Goal: Information Seeking & Learning: Learn about a topic

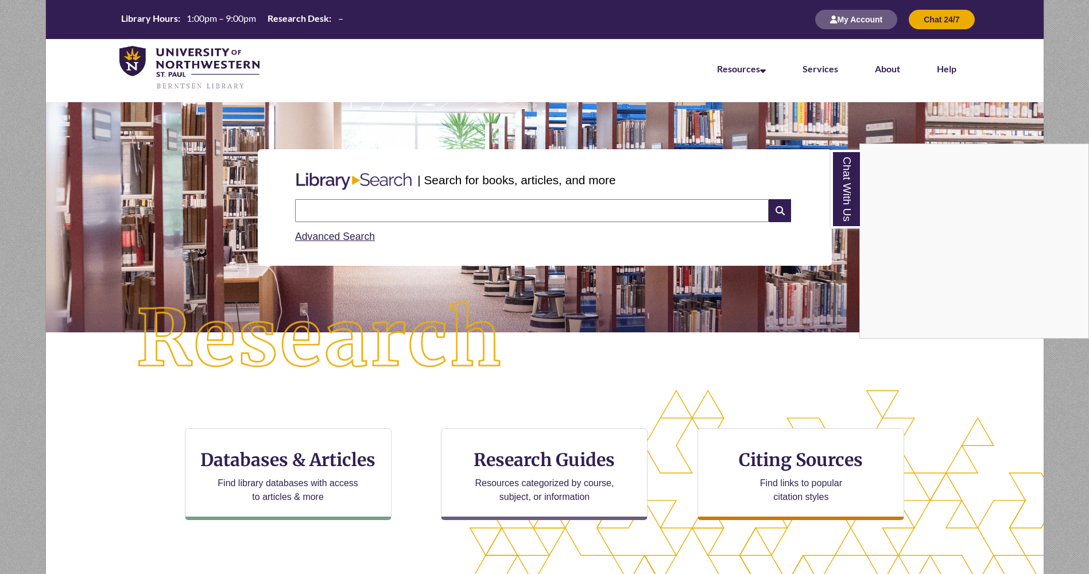
click at [271, 470] on div "Chat With Us" at bounding box center [544, 287] width 1089 height 574
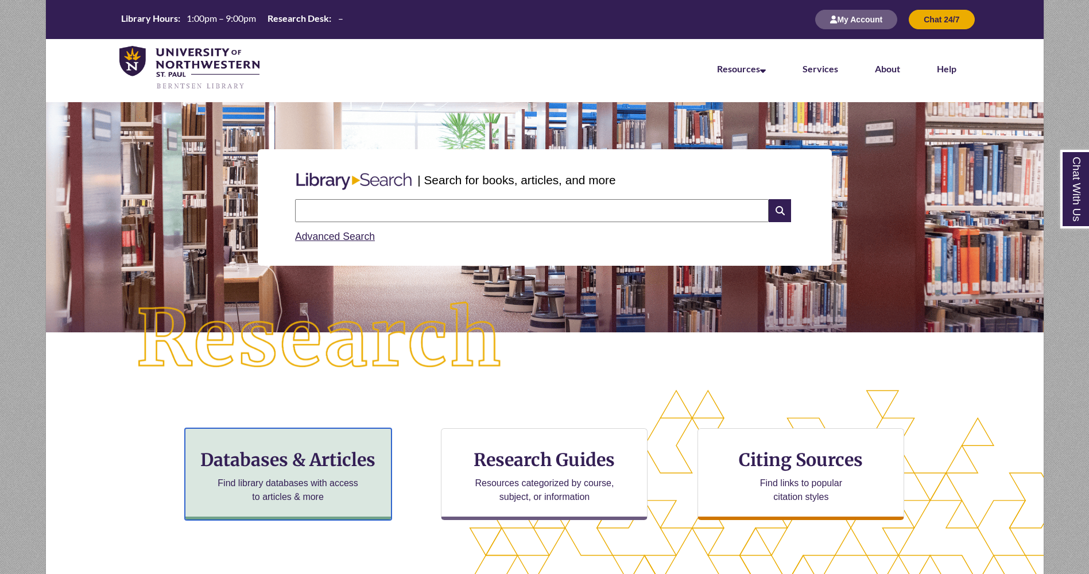
click at [288, 461] on h3 "Databases & Articles" at bounding box center [288, 460] width 187 height 22
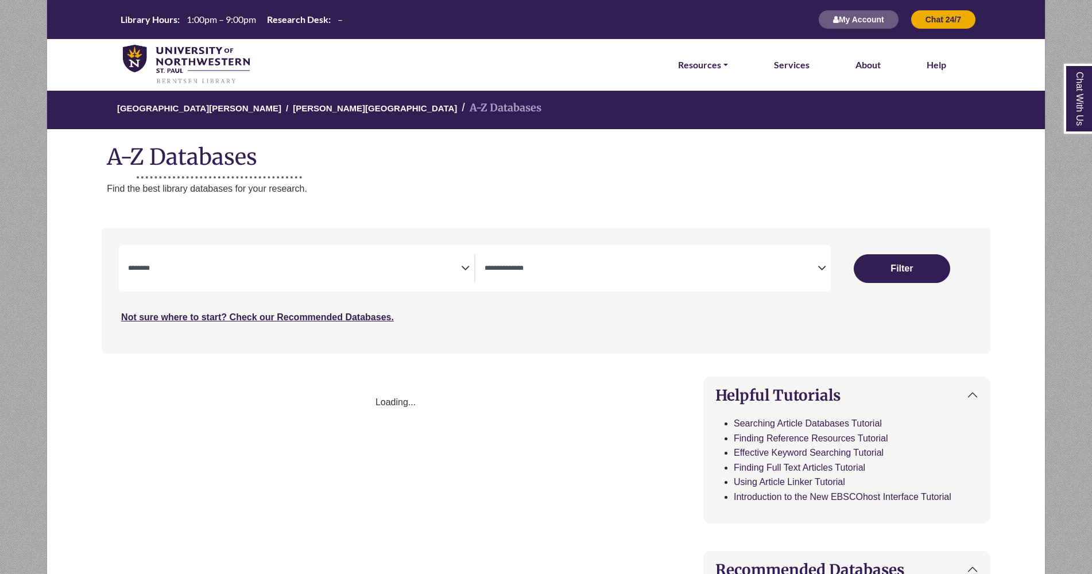
select select "Database Subject Filter"
select select "Database Types Filter"
select select "Database Subject Filter"
select select "Database Types Filter"
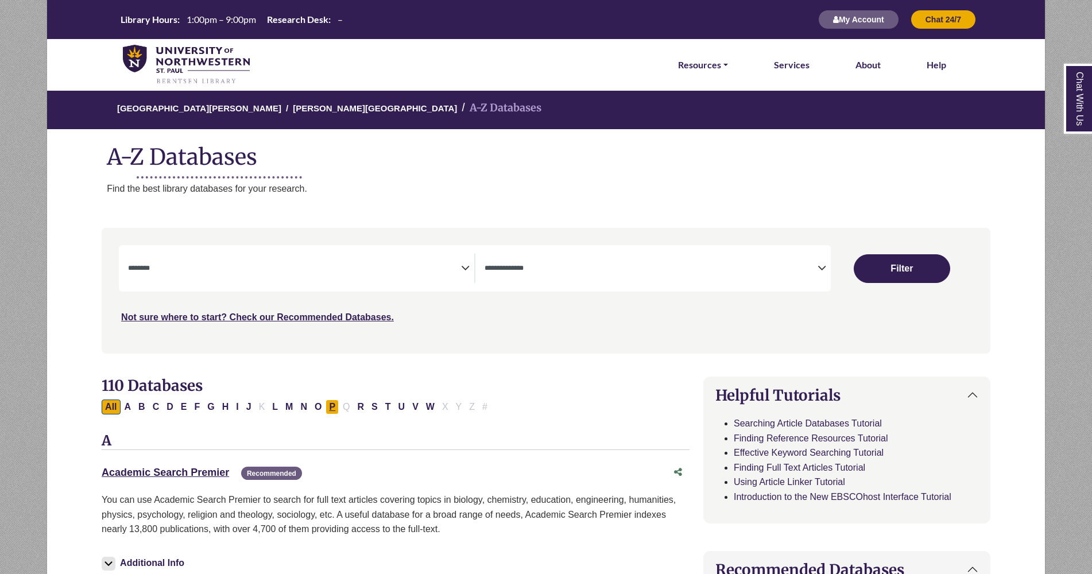
click at [333, 409] on button "P" at bounding box center [331, 406] width 13 height 15
select select "Database Subject Filter"
select select "Database Types Filter"
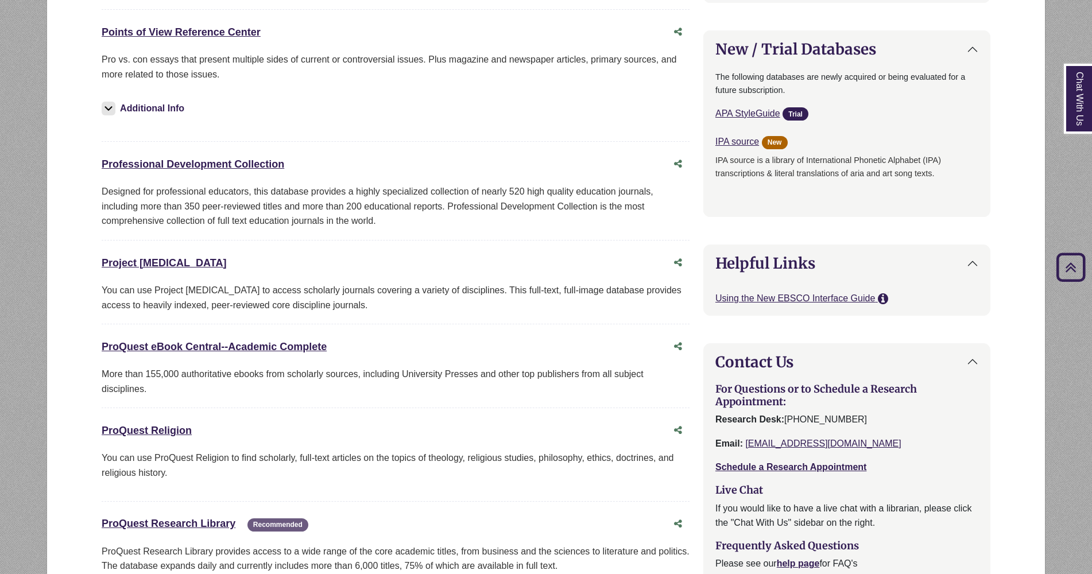
scroll to position [818, 0]
click at [208, 343] on link "ProQuest eBook Central--Academic Complete This link opens in a new window" at bounding box center [214, 345] width 225 height 11
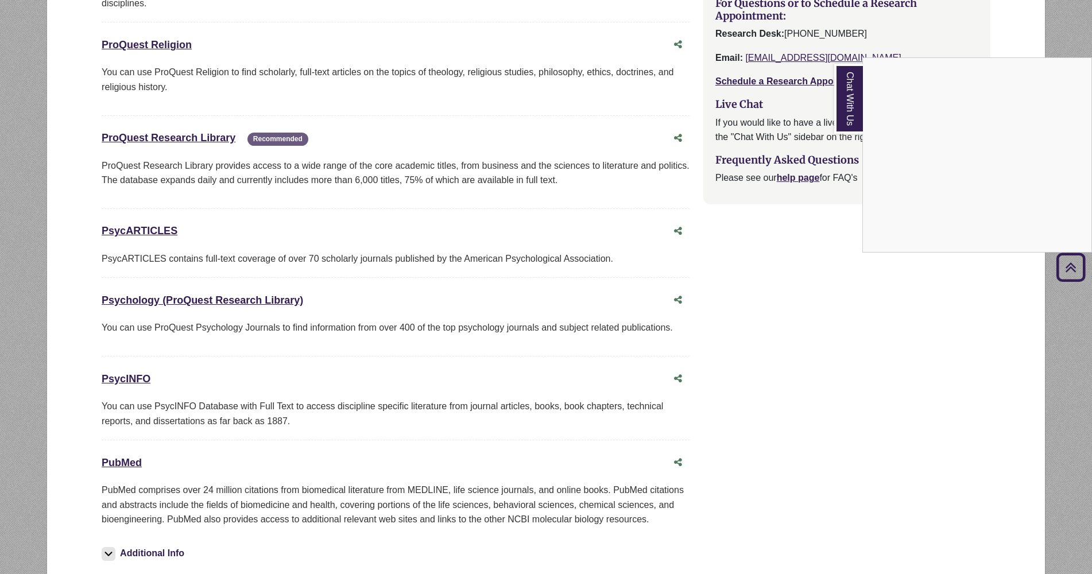
scroll to position [1203, 0]
click at [190, 137] on div "Chat With Us" at bounding box center [546, 287] width 1092 height 574
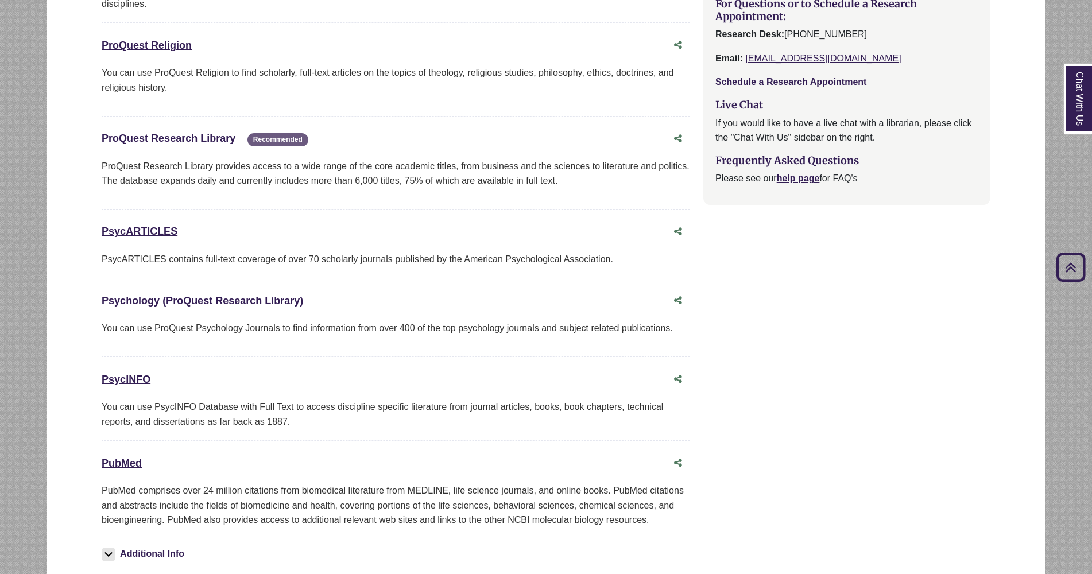
click at [200, 137] on link "ProQuest Research Library This link opens in a new window" at bounding box center [169, 138] width 134 height 11
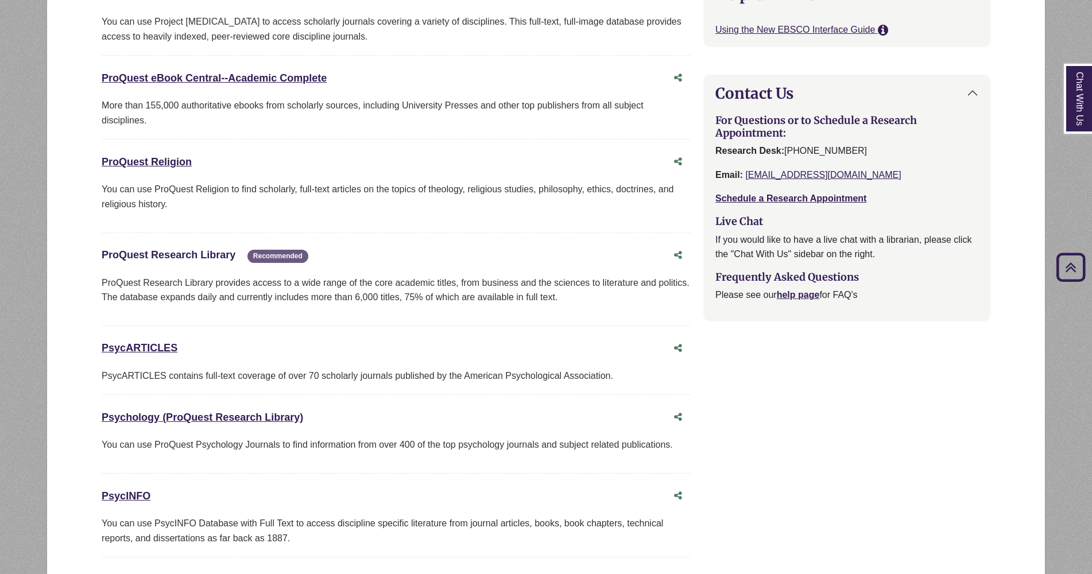
scroll to position [1112, 0]
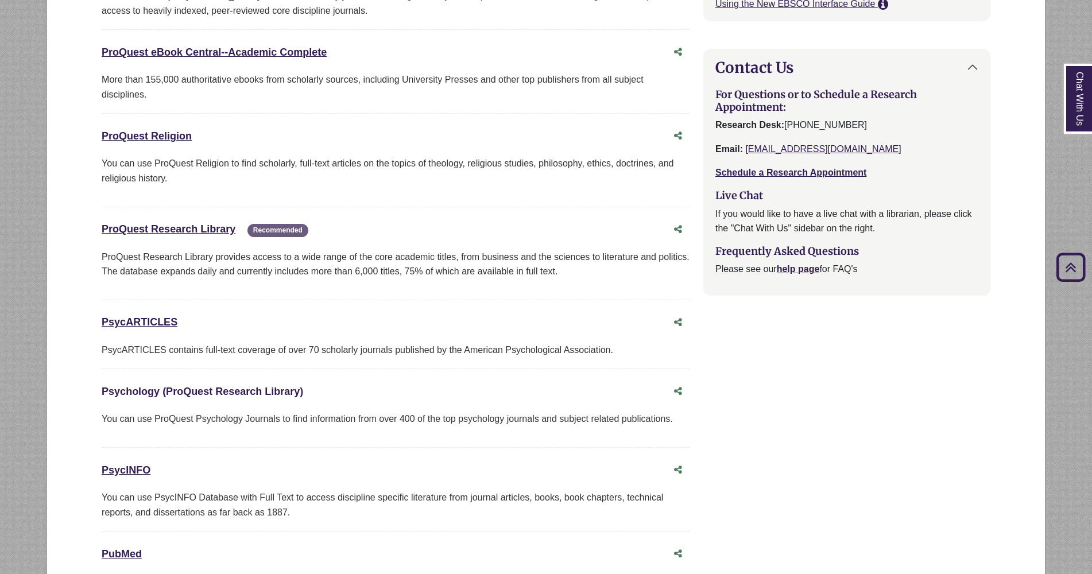
click at [202, 390] on link "Psychology (ProQuest Research Library) This link opens in a new window" at bounding box center [202, 391] width 201 height 11
click at [266, 49] on link "ProQuest eBook Central--Academic Complete This link opens in a new window" at bounding box center [214, 51] width 225 height 11
